Goal: Register for event/course

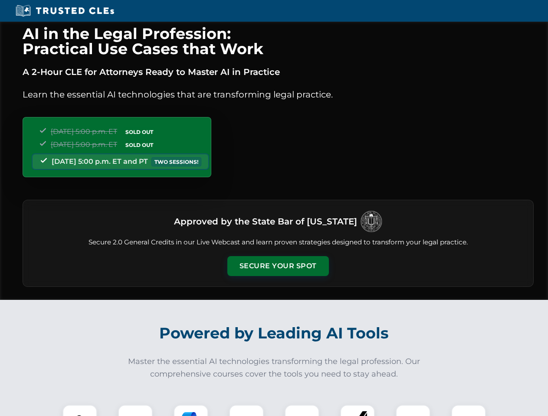
click at [278, 266] on button "Secure Your Spot" at bounding box center [277, 266] width 101 height 20
click at [80, 411] on img at bounding box center [79, 422] width 25 height 25
